Goal: Task Accomplishment & Management: Complete application form

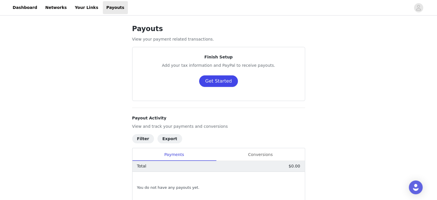
click at [223, 83] on button "Get Started" at bounding box center [218, 80] width 39 height 11
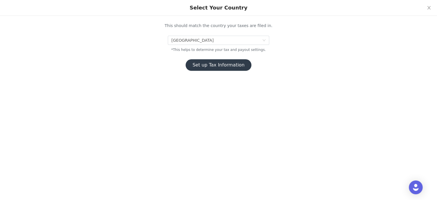
click at [206, 66] on button "Set up Tax Information" at bounding box center [219, 64] width 66 height 11
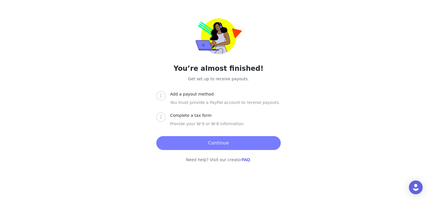
click at [224, 141] on button "Continue" at bounding box center [218, 143] width 124 height 14
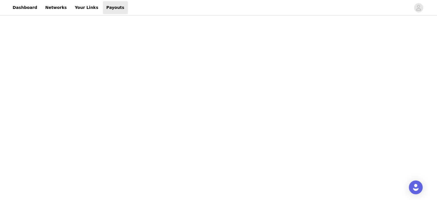
scroll to position [49, 0]
click at [105, 107] on div "Payouts View your payment related transactions. Payout Activity View and track …" at bounding box center [218, 193] width 437 height 451
click at [119, 119] on div "Payouts View your payment related transactions. Payout Activity View and track …" at bounding box center [218, 170] width 437 height 437
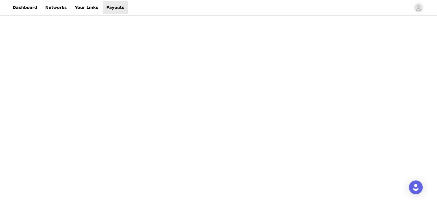
click at [285, 91] on div "Payouts View your payment related transactions. Payout Activity View and track …" at bounding box center [218, 202] width 437 height 418
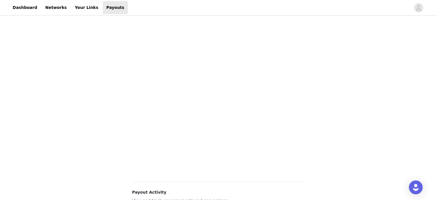
scroll to position [60, 0]
click at [285, 31] on div "Payouts View your payment related transactions. Payout Activity View and track …" at bounding box center [218, 165] width 437 height 418
click at [118, 112] on div "Payouts View your payment related transactions. Payout Activity View and track …" at bounding box center [218, 165] width 437 height 418
click at [107, 72] on div "Payouts View your payment related transactions. Payout Activity View and track …" at bounding box center [218, 194] width 437 height 418
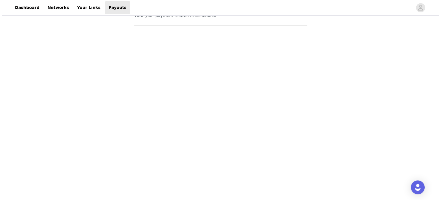
scroll to position [0, 0]
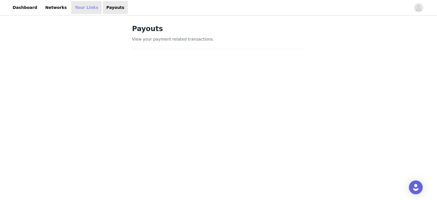
click at [79, 6] on link "Your Links" at bounding box center [86, 7] width 30 height 13
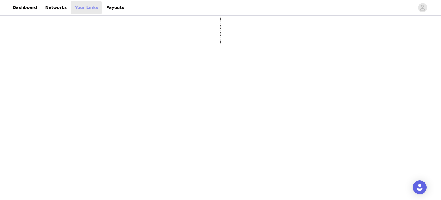
select select "12"
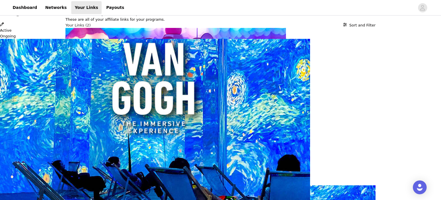
click at [285, 8] on header "Link Details" at bounding box center [220, 9] width 441 height 6
click at [4, 5] on icon "Close" at bounding box center [2, 3] width 4 height 4
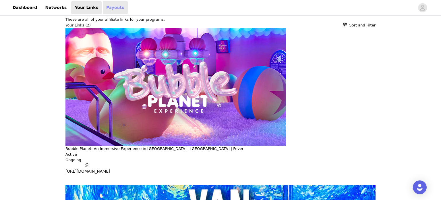
click at [103, 10] on link "Payouts" at bounding box center [115, 7] width 25 height 13
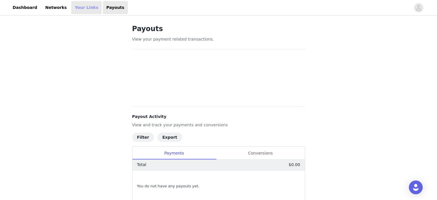
click at [71, 9] on link "Your Links" at bounding box center [86, 7] width 30 height 13
select select "12"
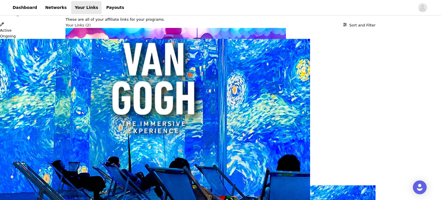
click at [4, 5] on icon "Close" at bounding box center [2, 3] width 4 height 4
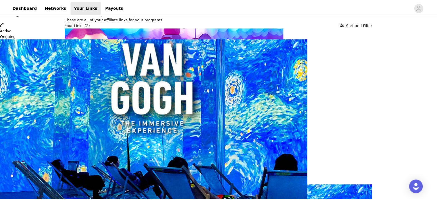
scroll to position [100, 0]
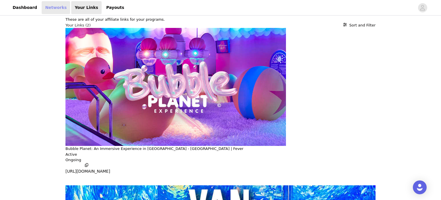
click at [56, 11] on link "Networks" at bounding box center [56, 7] width 28 height 13
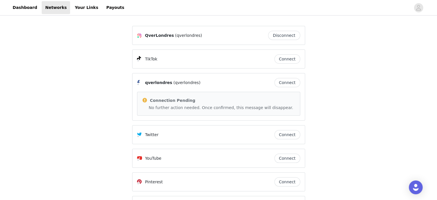
click at [36, 11] on div "Dashboard Networks Your Links Payouts" at bounding box center [68, 7] width 119 height 13
click at [28, 10] on link "Dashboard" at bounding box center [24, 7] width 31 height 13
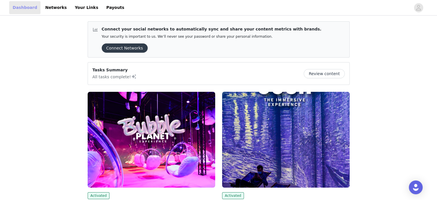
scroll to position [88, 0]
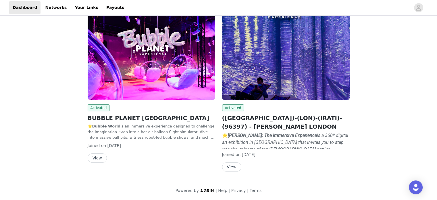
click at [236, 166] on button "View" at bounding box center [231, 166] width 19 height 9
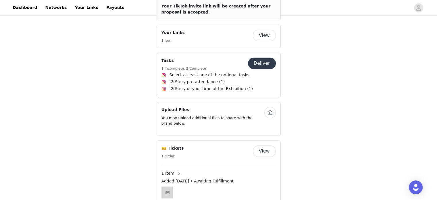
scroll to position [625, 0]
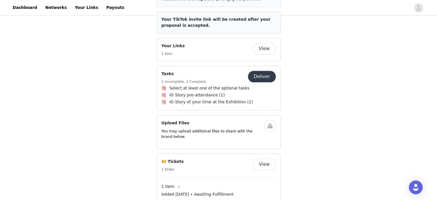
click at [259, 71] on button "Deliver" at bounding box center [262, 76] width 28 height 11
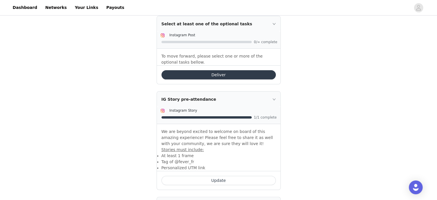
scroll to position [171, 0]
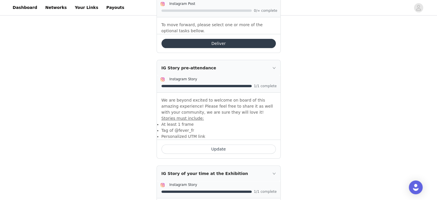
click at [228, 148] on button "Update" at bounding box center [219, 148] width 114 height 9
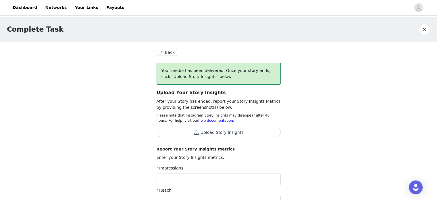
click at [225, 133] on button "Upload Story Insights" at bounding box center [219, 132] width 124 height 9
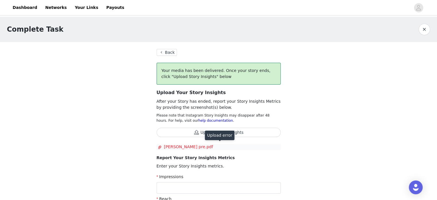
click at [188, 145] on span "van gogh pre.pdf" at bounding box center [218, 147] width 120 height 6
click at [216, 129] on button "Upload Story Insights" at bounding box center [219, 132] width 124 height 9
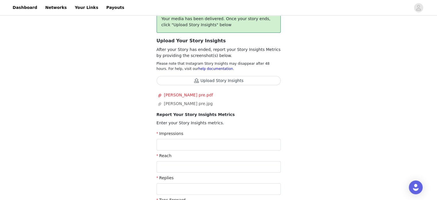
scroll to position [32, 0]
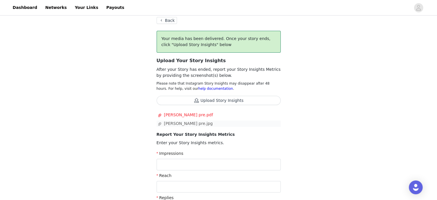
click at [175, 124] on span "van gogh pre.jpg" at bounding box center [218, 123] width 120 height 6
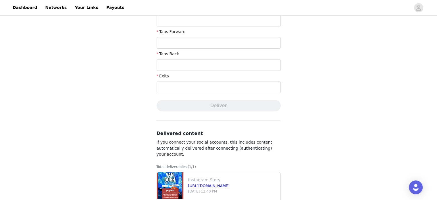
scroll to position [244, 0]
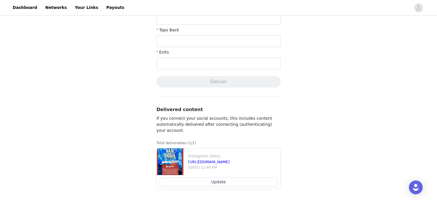
click at [241, 182] on button "Update" at bounding box center [218, 181] width 119 height 9
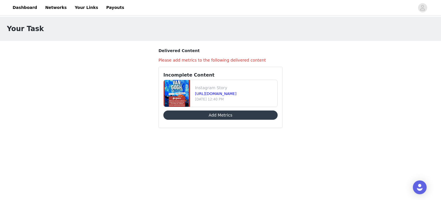
click at [217, 114] on button "Add Metrics" at bounding box center [221, 114] width 114 height 9
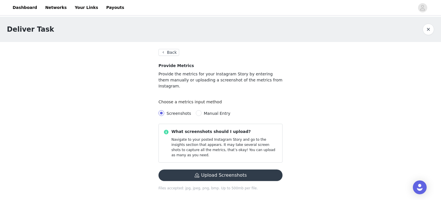
click at [211, 169] on button "Upload Screenshots" at bounding box center [221, 174] width 124 height 11
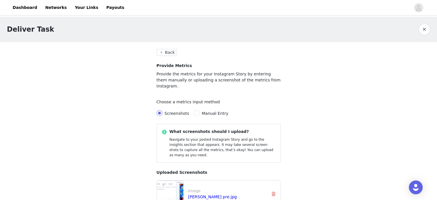
scroll to position [36, 0]
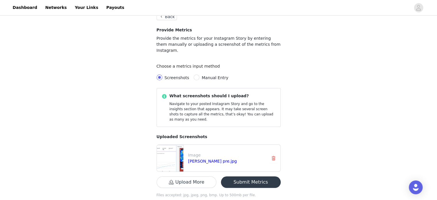
click at [264, 176] on button "Submit Metrics" at bounding box center [251, 181] width 60 height 11
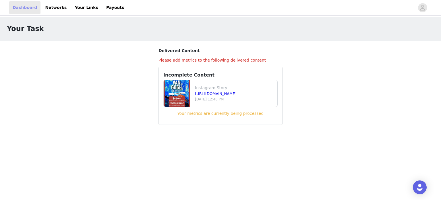
click at [29, 8] on link "Dashboard" at bounding box center [24, 7] width 31 height 13
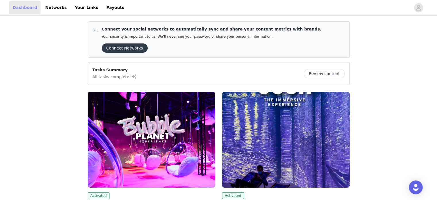
scroll to position [88, 0]
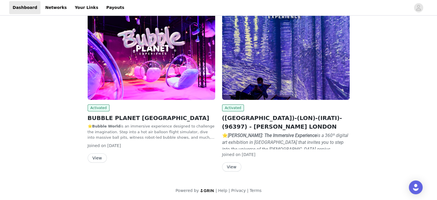
click at [269, 82] on img at bounding box center [286, 52] width 128 height 96
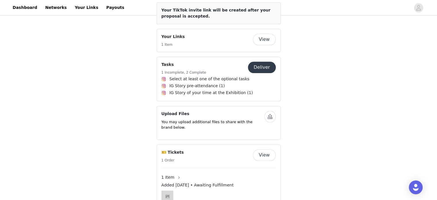
scroll to position [634, 0]
click at [261, 61] on button "Deliver" at bounding box center [262, 66] width 28 height 11
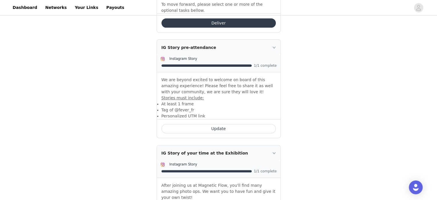
scroll to position [189, 0]
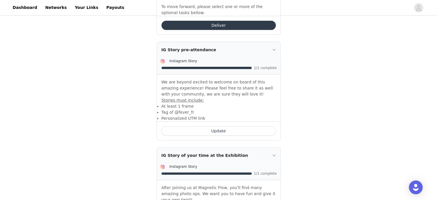
click at [220, 21] on button "Deliver" at bounding box center [219, 25] width 114 height 9
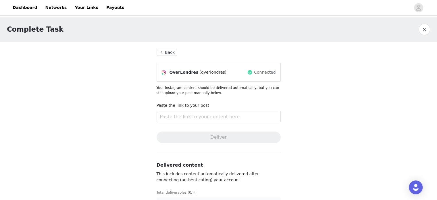
scroll to position [18, 0]
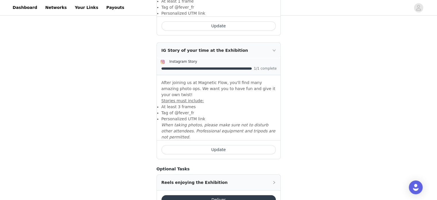
scroll to position [301, 0]
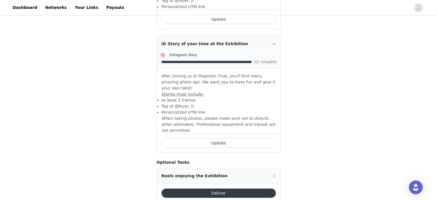
click at [214, 138] on button "Update" at bounding box center [219, 142] width 114 height 9
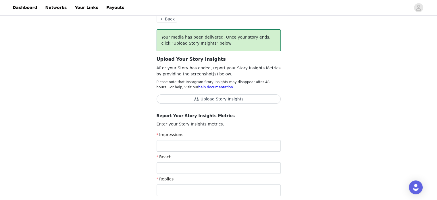
scroll to position [18, 0]
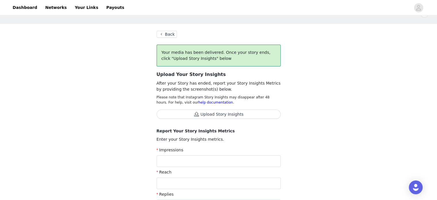
click at [229, 115] on button "Upload Story Insights" at bounding box center [219, 113] width 124 height 9
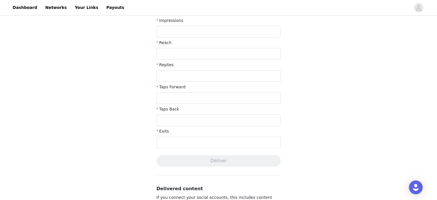
scroll to position [235, 0]
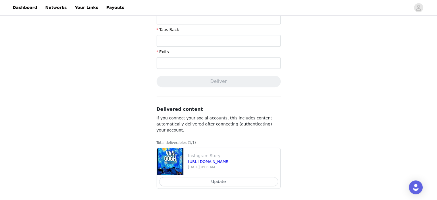
click at [230, 183] on button "Update" at bounding box center [218, 181] width 119 height 9
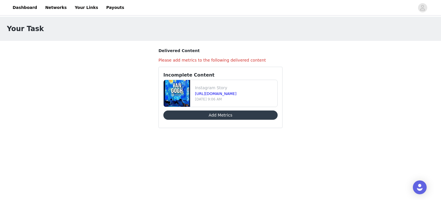
click at [222, 114] on button "Add Metrics" at bounding box center [221, 114] width 114 height 9
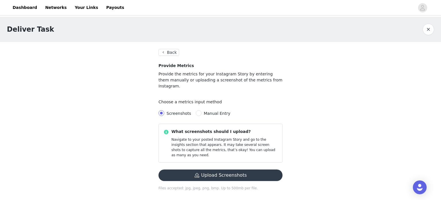
click at [215, 169] on button "Upload Screenshots" at bounding box center [221, 174] width 124 height 11
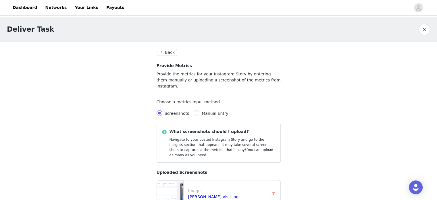
scroll to position [36, 0]
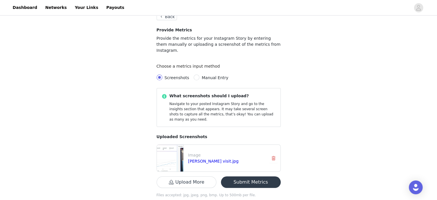
click at [271, 176] on button "Submit Metrics" at bounding box center [251, 181] width 60 height 11
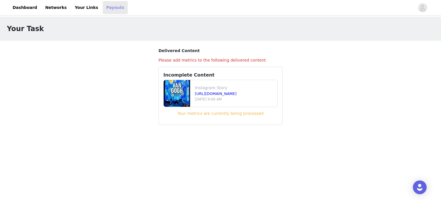
click at [105, 11] on link "Payouts" at bounding box center [115, 7] width 25 height 13
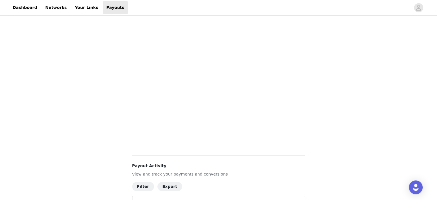
scroll to position [149, 0]
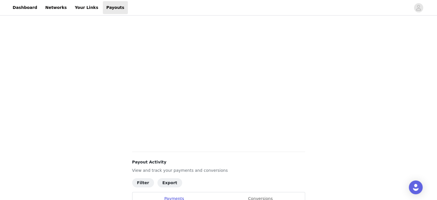
click at [285, 49] on div "Payouts View your payment related transactions. Payout Activity View and track …" at bounding box center [218, 77] width 437 height 418
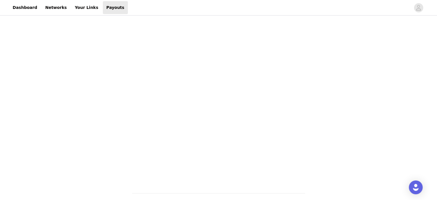
scroll to position [107, 0]
click at [285, 78] on div "Payouts View your payment related transactions. Payout Activity View and track …" at bounding box center [218, 118] width 437 height 418
click at [285, 79] on div "Payouts View your payment related transactions. Payout Activity View and track …" at bounding box center [218, 118] width 437 height 418
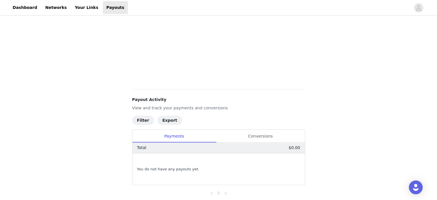
scroll to position [164, 0]
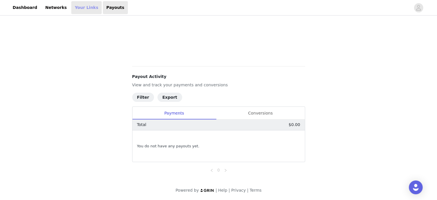
click at [79, 5] on link "Your Links" at bounding box center [86, 7] width 30 height 13
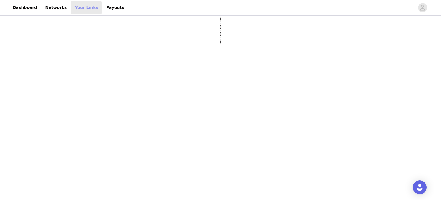
select select "12"
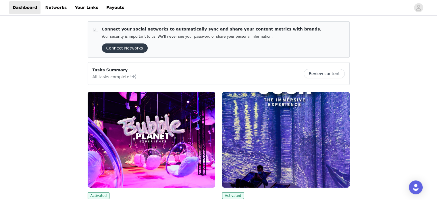
click at [309, 75] on button "Review content" at bounding box center [324, 73] width 41 height 9
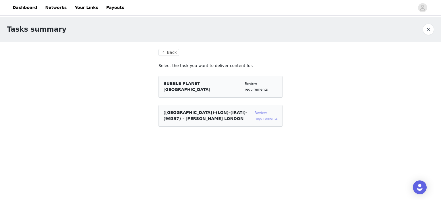
click at [261, 112] on link "Review requirements" at bounding box center [266, 116] width 23 height 10
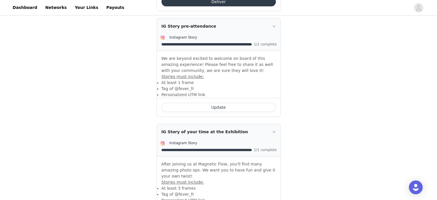
scroll to position [211, 0]
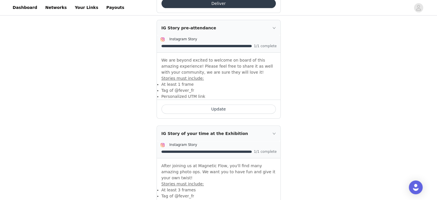
click at [212, 109] on button "Update" at bounding box center [219, 108] width 114 height 9
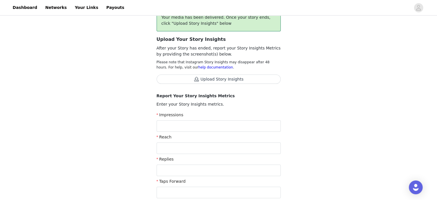
scroll to position [36, 0]
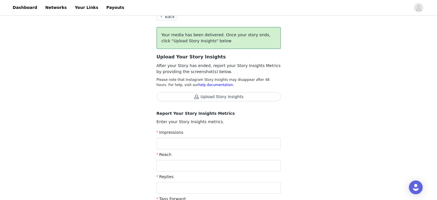
click at [222, 100] on button "Upload Story Insights" at bounding box center [219, 96] width 124 height 9
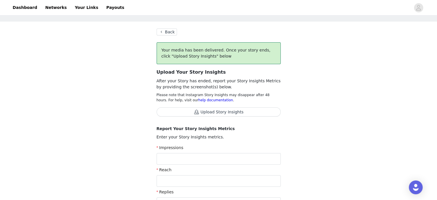
scroll to position [21, 0]
click at [230, 112] on button "Upload Story Insights" at bounding box center [219, 111] width 124 height 9
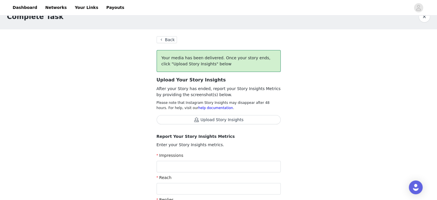
scroll to position [13, 0]
drag, startPoint x: 166, startPoint y: 33, endPoint x: 169, endPoint y: 38, distance: 5.2
click at [169, 38] on button "Back" at bounding box center [167, 39] width 21 height 7
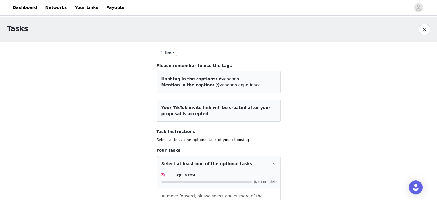
click at [163, 54] on button "Back" at bounding box center [167, 52] width 21 height 7
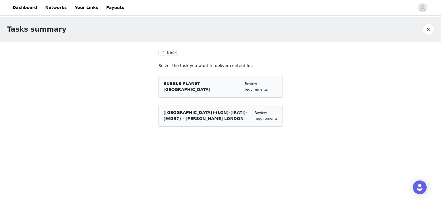
click at [180, 112] on div "([GEOGRAPHIC_DATA])-(LON)-(IRATI)-(96397) - [PERSON_NAME] LONDON" at bounding box center [207, 115] width 87 height 12
click at [256, 111] on link "Review requirements" at bounding box center [266, 116] width 23 height 10
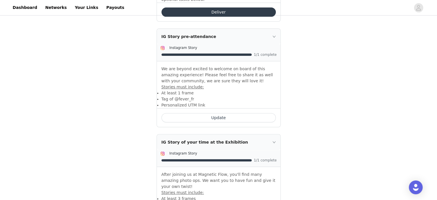
scroll to position [202, 0]
click at [225, 118] on button "Update" at bounding box center [219, 117] width 114 height 9
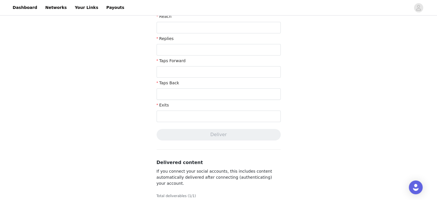
scroll to position [173, 0]
